Goal: Task Accomplishment & Management: Use online tool/utility

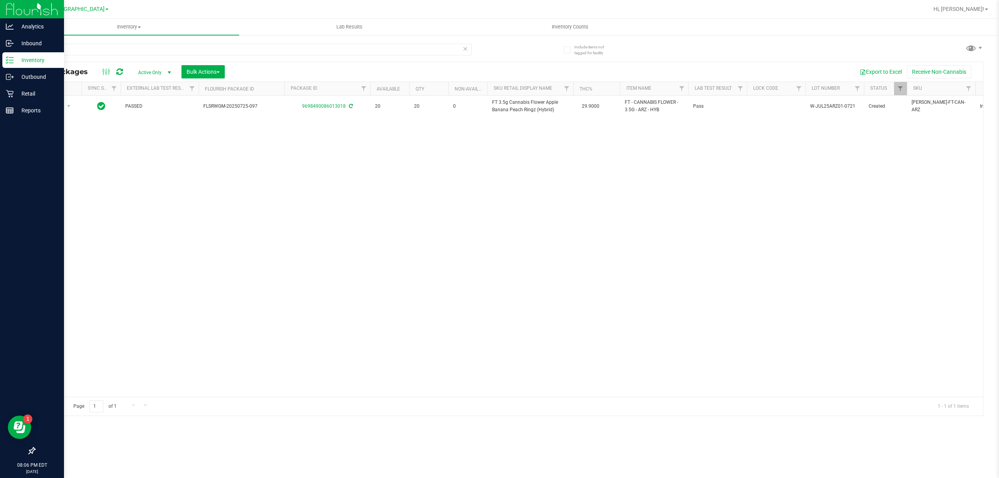
click at [32, 63] on p "Inventory" at bounding box center [37, 59] width 47 height 9
click at [40, 55] on p "Inventory" at bounding box center [37, 59] width 47 height 9
click at [36, 59] on p "Inventory" at bounding box center [37, 59] width 47 height 9
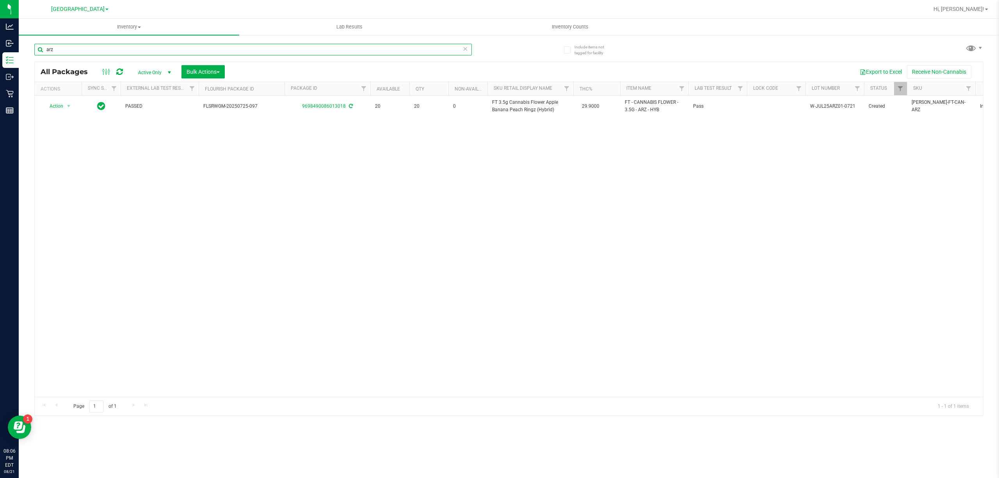
click at [156, 44] on input "arz" at bounding box center [253, 50] width 438 height 12
click at [190, 53] on input "3212811441354066" at bounding box center [253, 50] width 438 height 12
type input "2455269359252797"
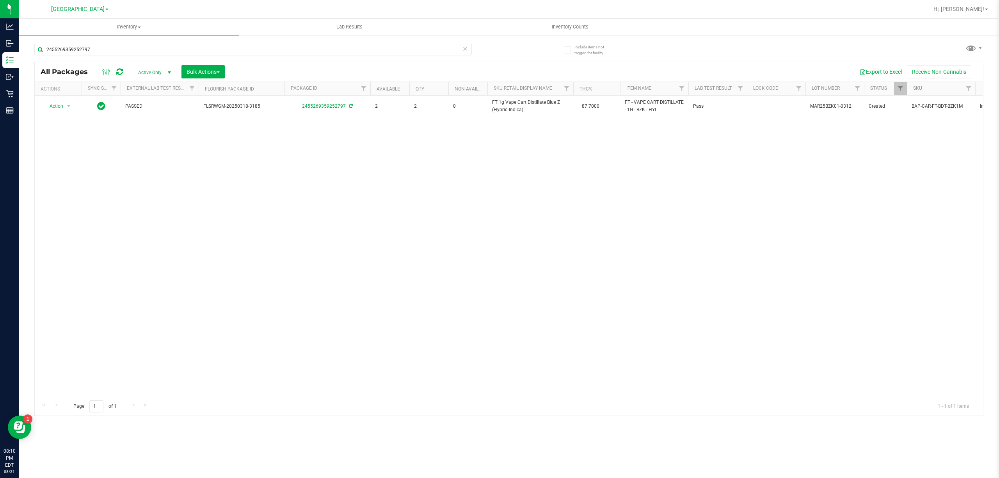
click at [467, 52] on icon at bounding box center [465, 48] width 5 height 9
